Goal: Transaction & Acquisition: Subscribe to service/newsletter

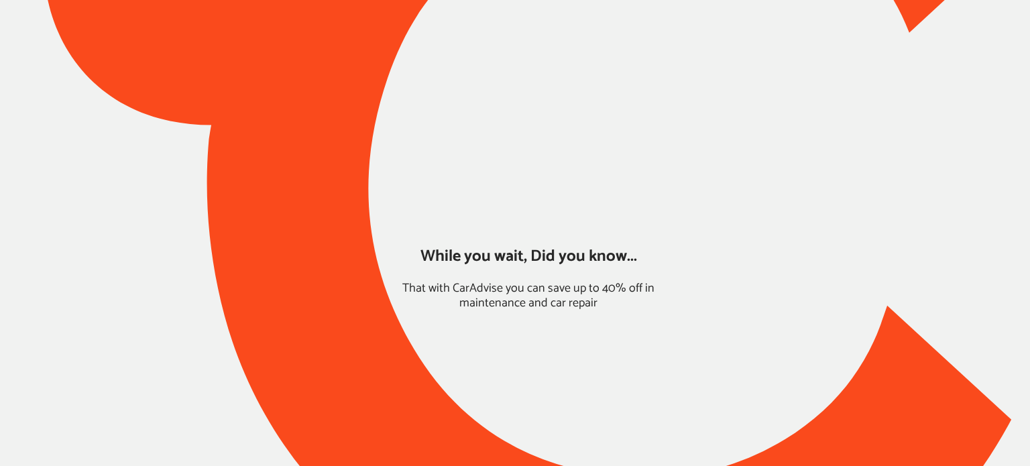
type input "*******"
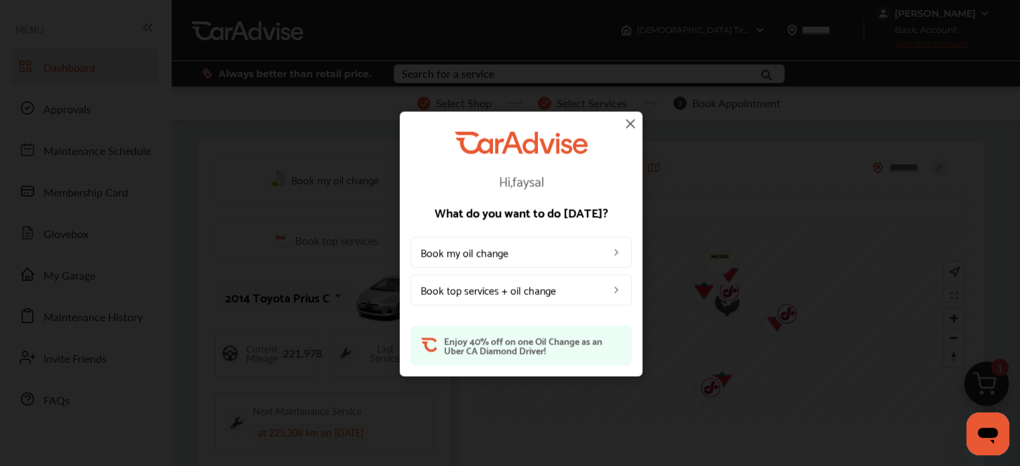
click at [631, 123] on img at bounding box center [631, 123] width 16 height 16
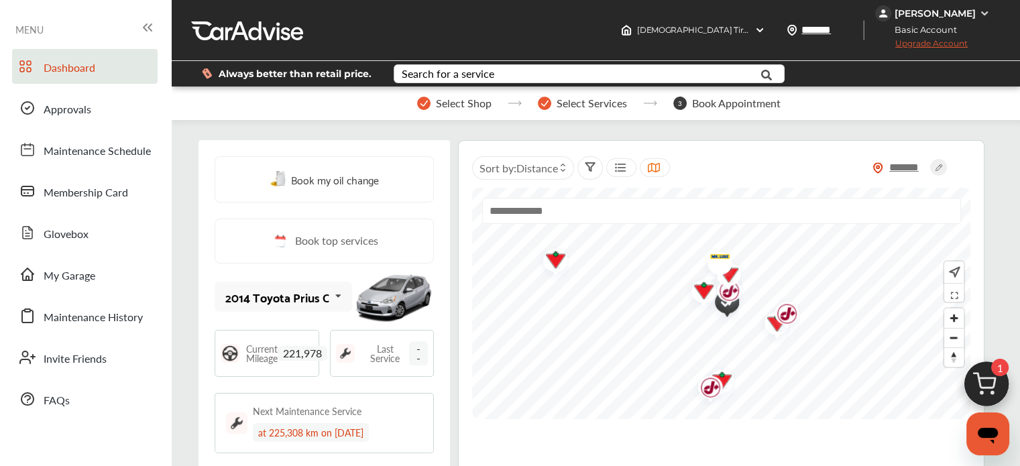
click at [968, 45] on span "Upgrade Account" at bounding box center [921, 46] width 93 height 17
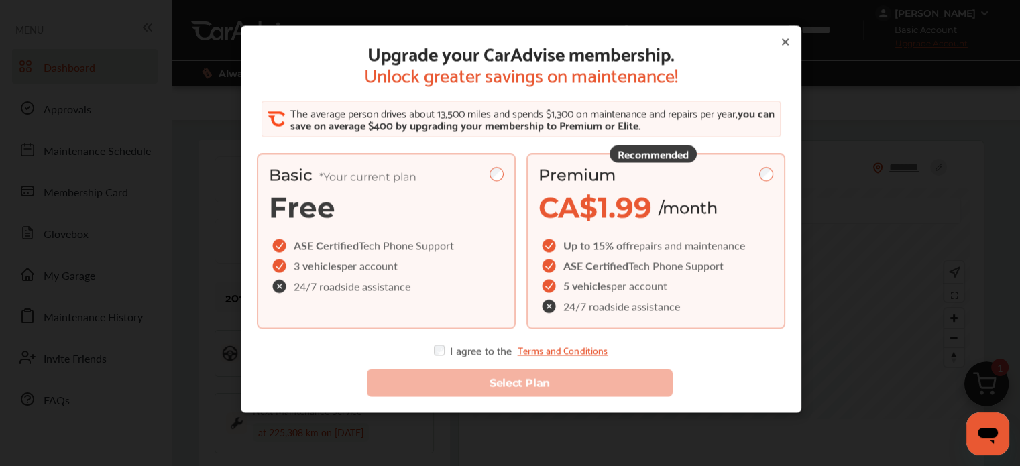
click at [704, 254] on div "Up to 15% off repairs and maintenance" at bounding box center [644, 246] width 210 height 20
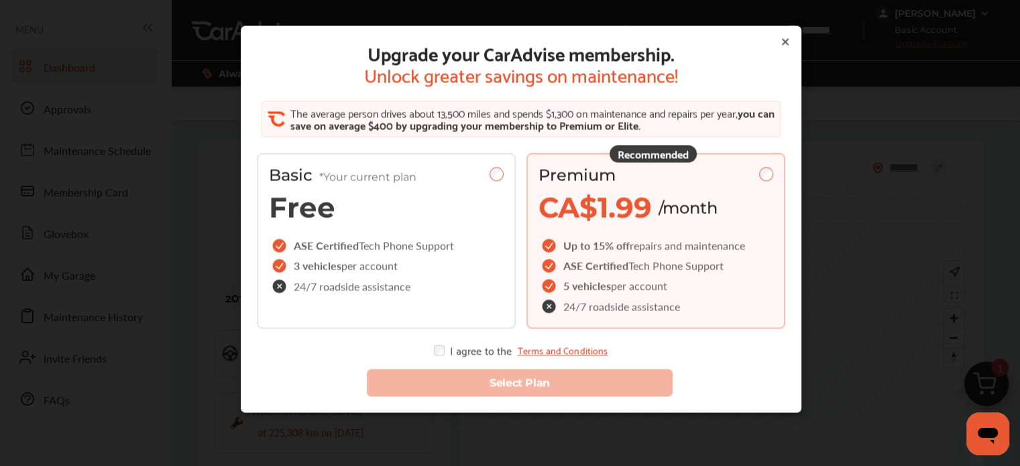
click at [433, 356] on div "Select Plan" at bounding box center [521, 376] width 550 height 62
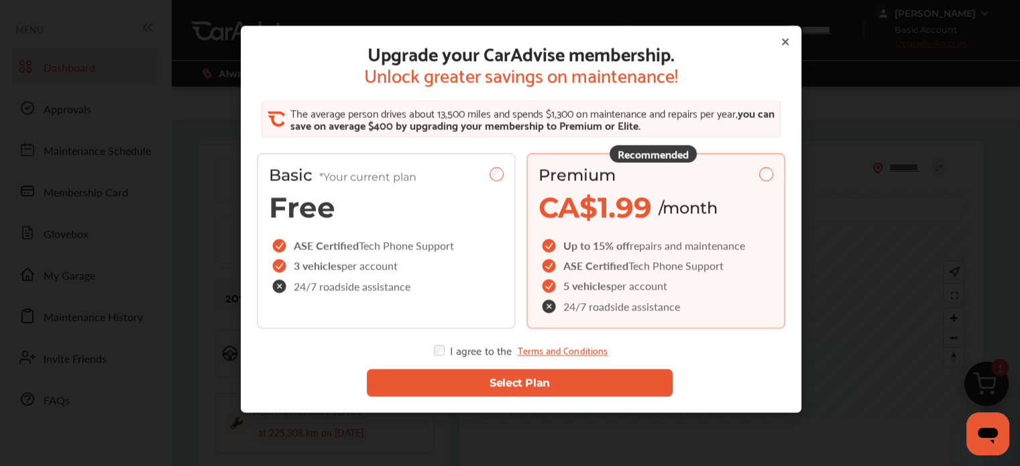
click at [447, 381] on button "Select Plan" at bounding box center [519, 384] width 306 height 28
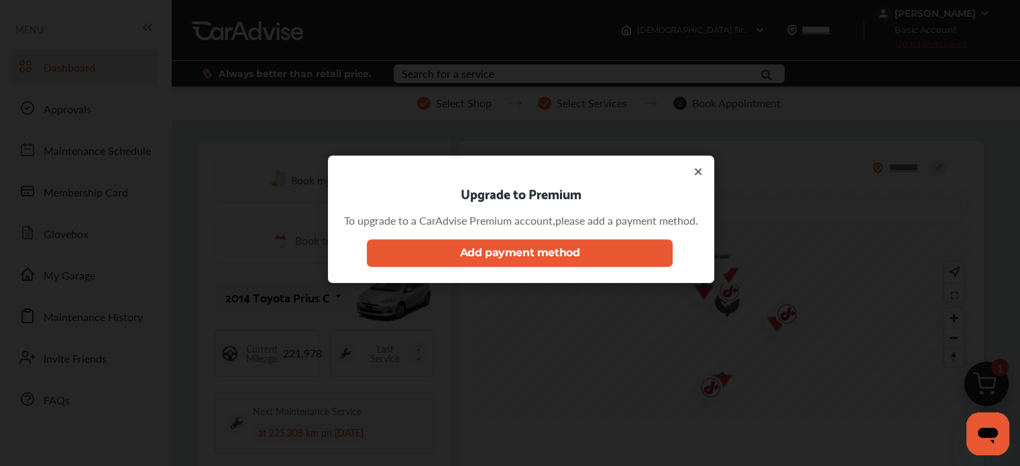
click at [701, 168] on icon at bounding box center [698, 171] width 11 height 11
